Goal: Task Accomplishment & Management: Use online tool/utility

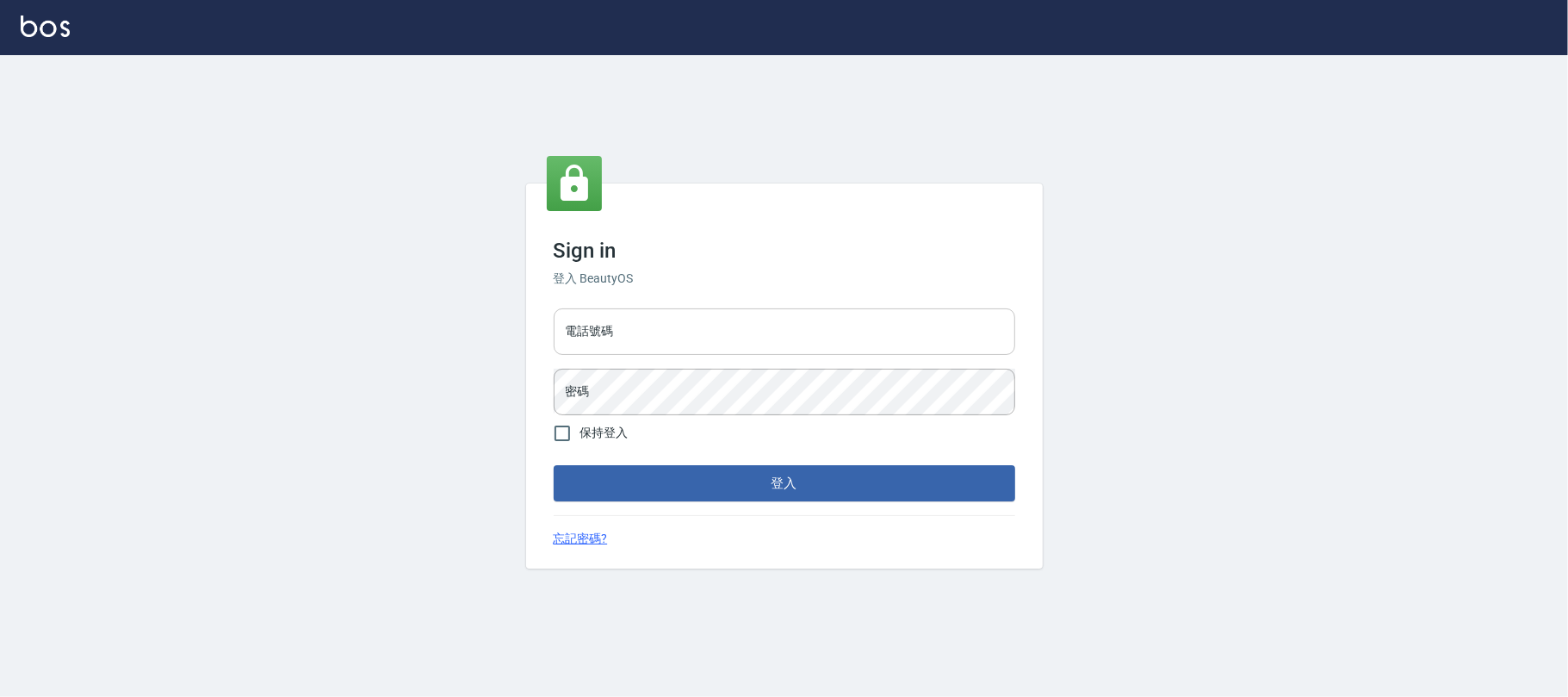
click at [969, 327] on input "電話號碼" at bounding box center [784, 331] width 461 height 47
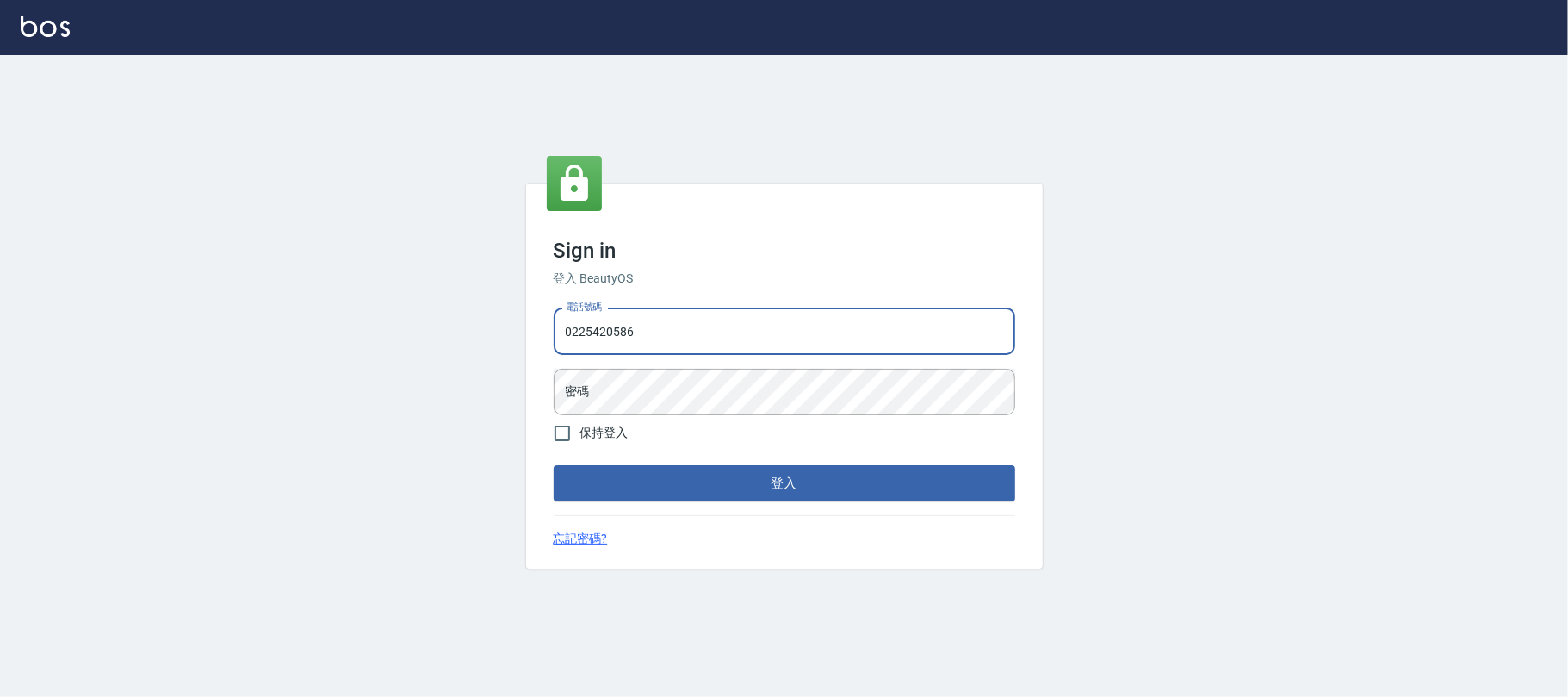
type input "0225420586"
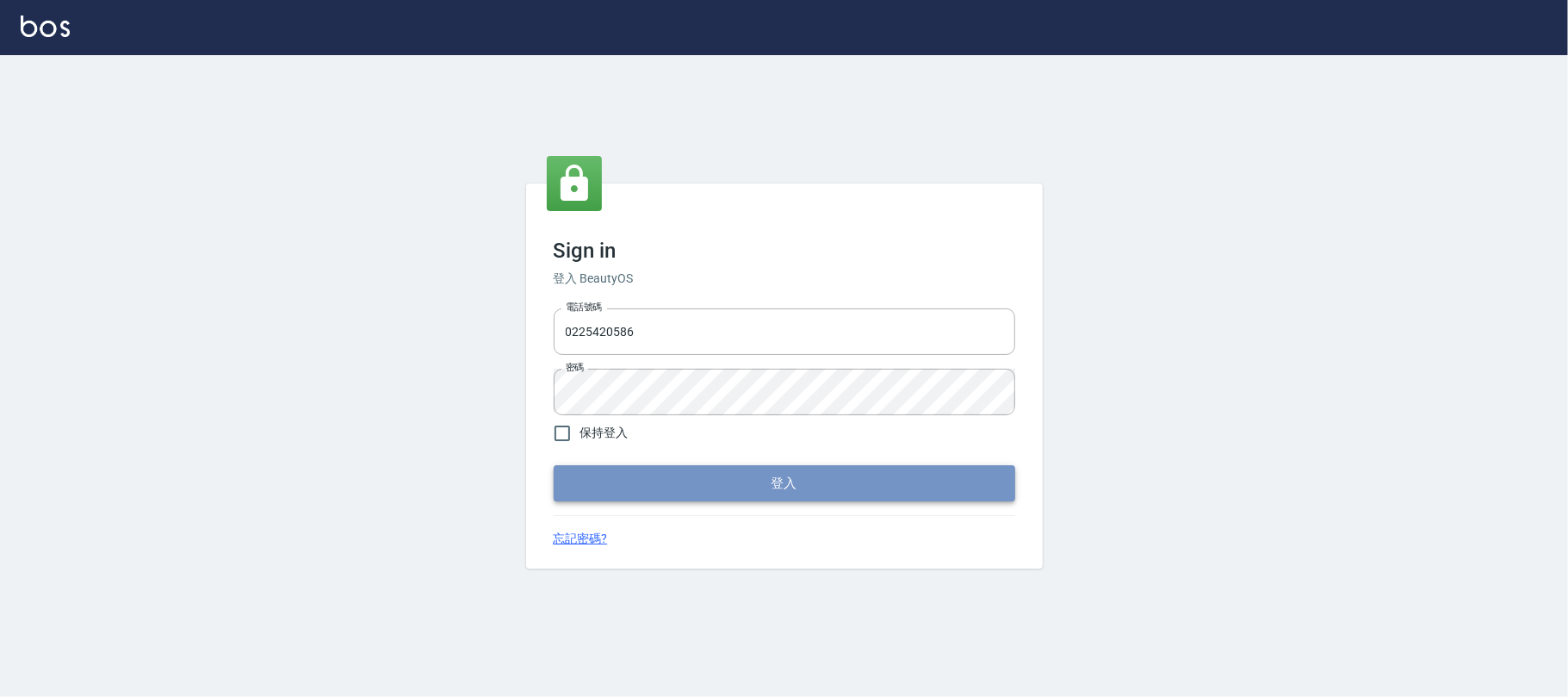
click at [762, 487] on button "登入" at bounding box center [784, 483] width 461 height 36
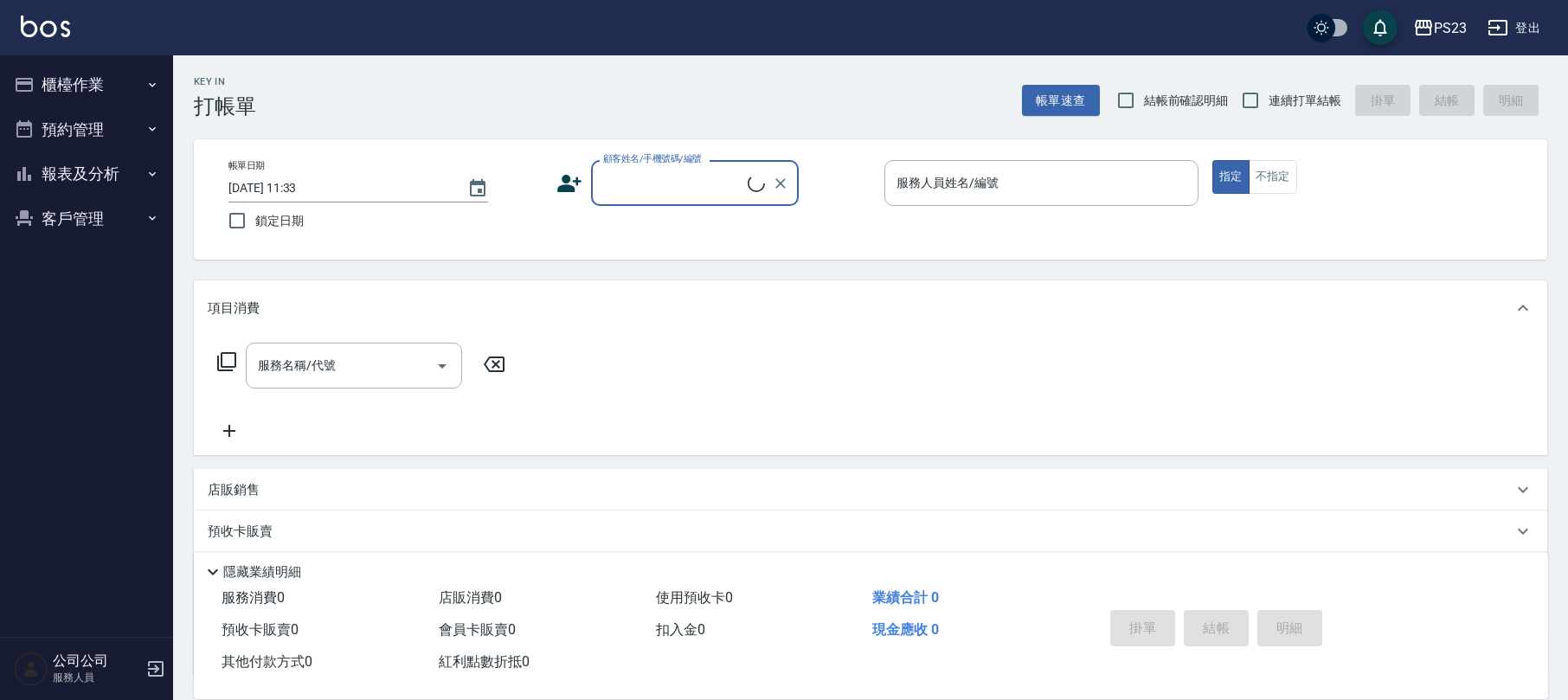
drag, startPoint x: 86, startPoint y: 88, endPoint x: 94, endPoint y: 95, distance: 10.6
click at [94, 94] on button "櫃檯作業" at bounding box center [86, 84] width 159 height 45
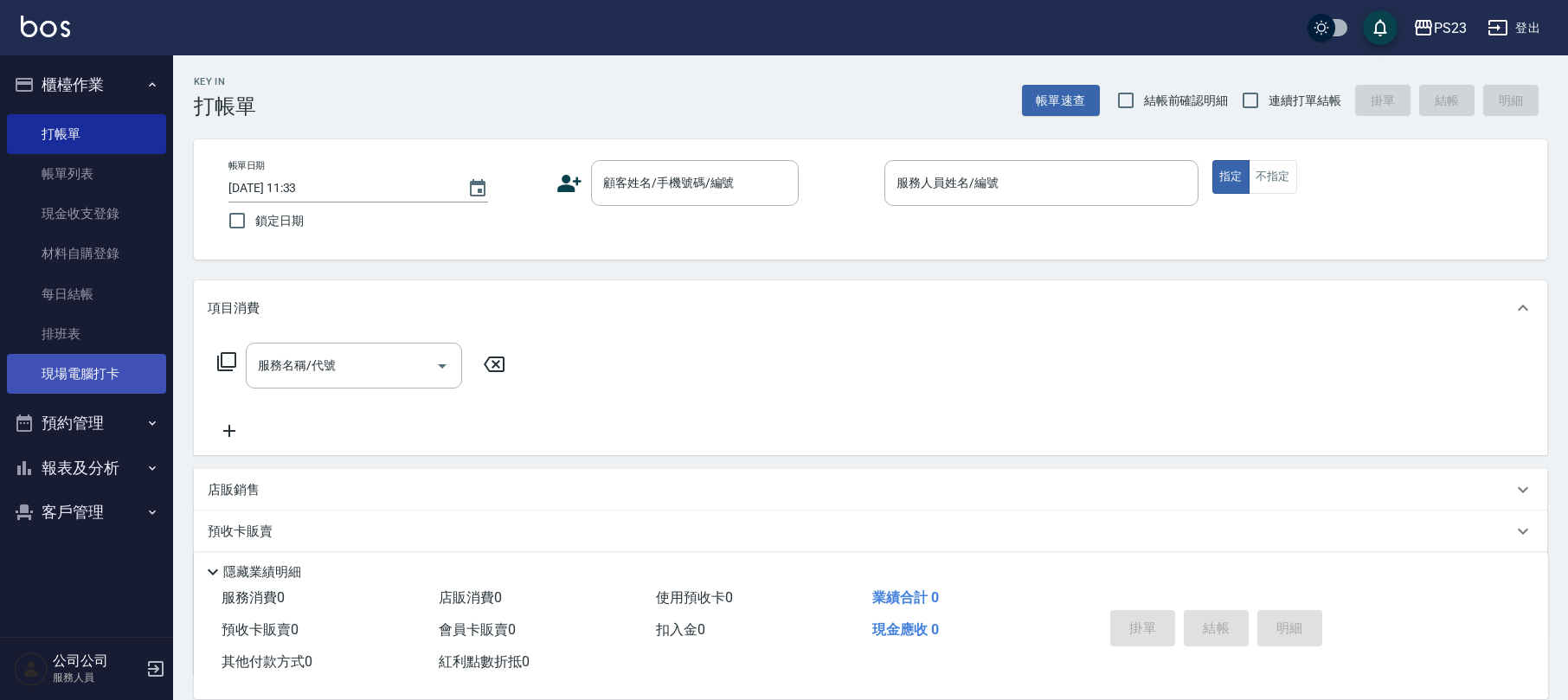
click at [98, 360] on link "現場電腦打卡" at bounding box center [86, 373] width 159 height 40
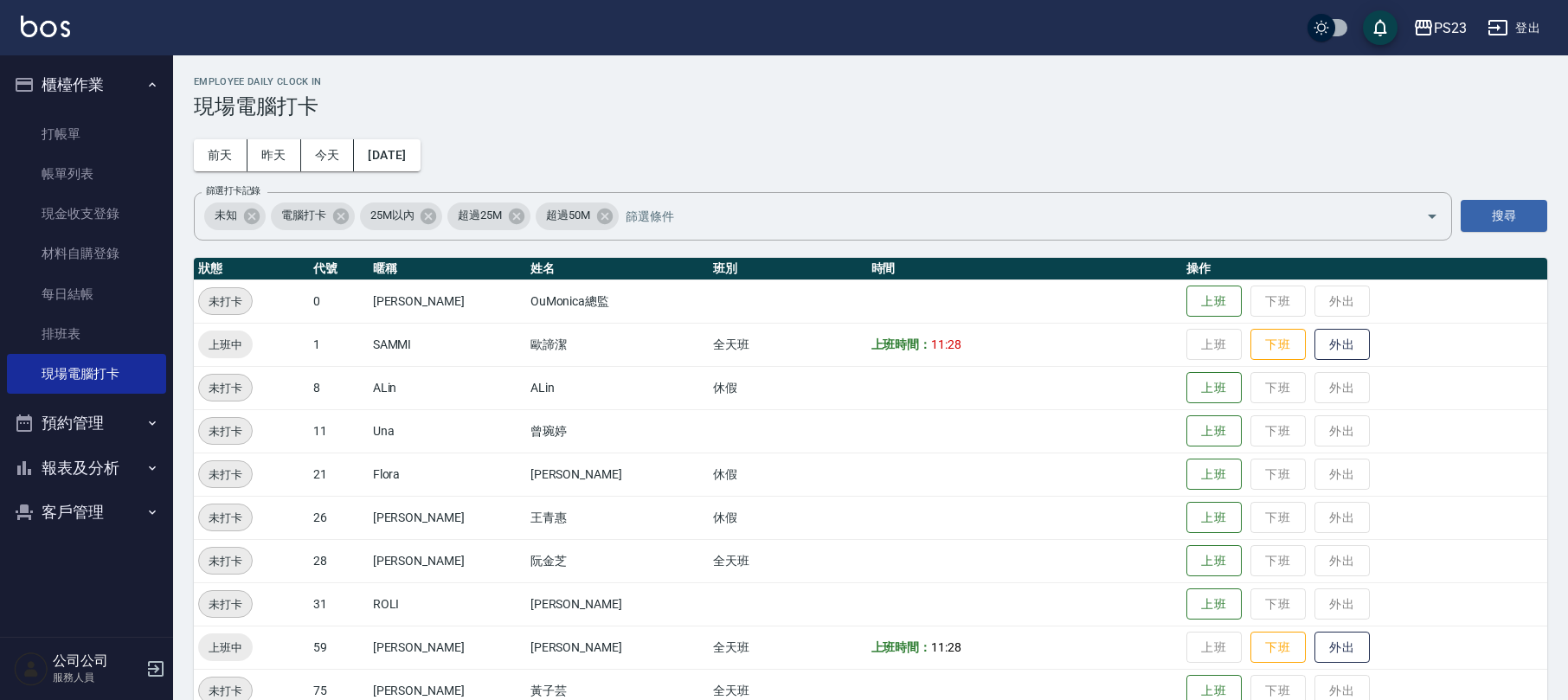
scroll to position [120, 0]
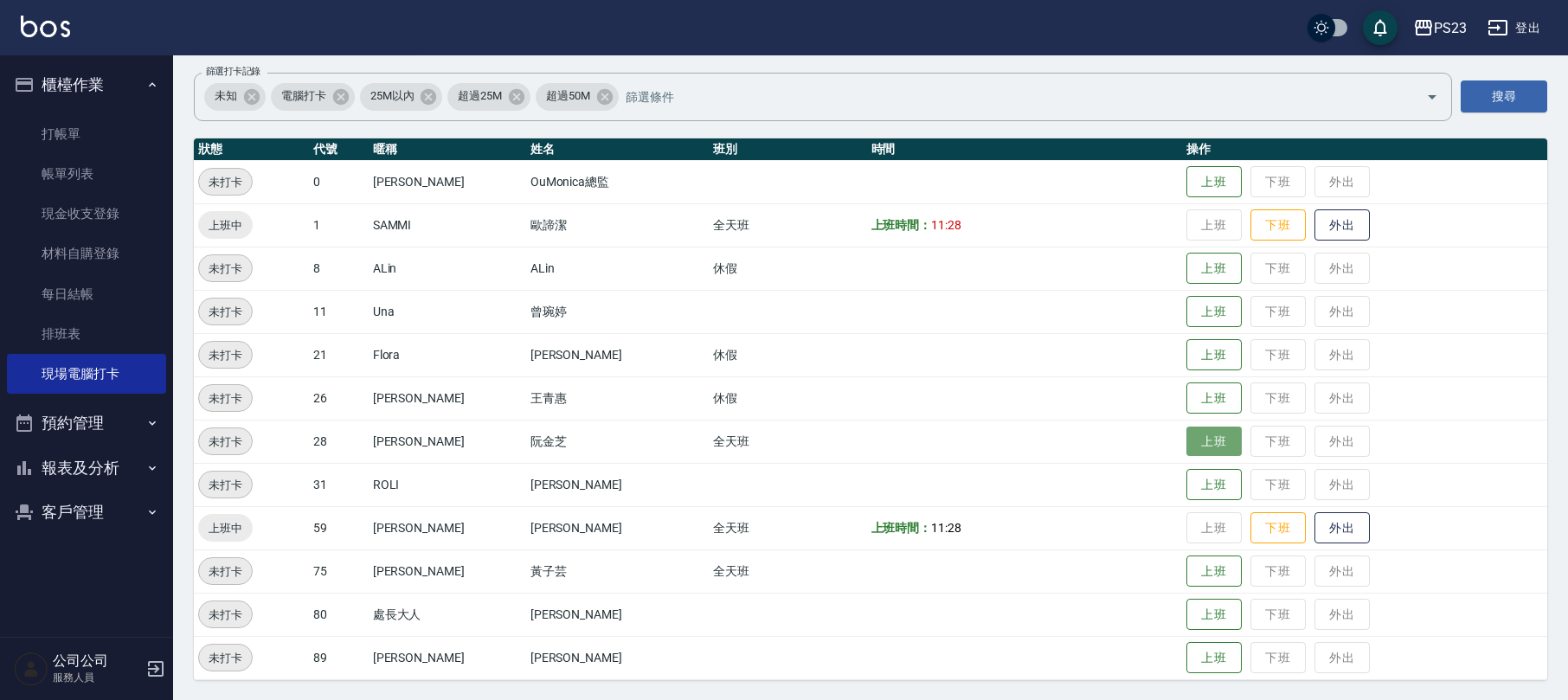
click at [1186, 434] on button "上班" at bounding box center [1214, 441] width 56 height 31
